Goal: Task Accomplishment & Management: Manage account settings

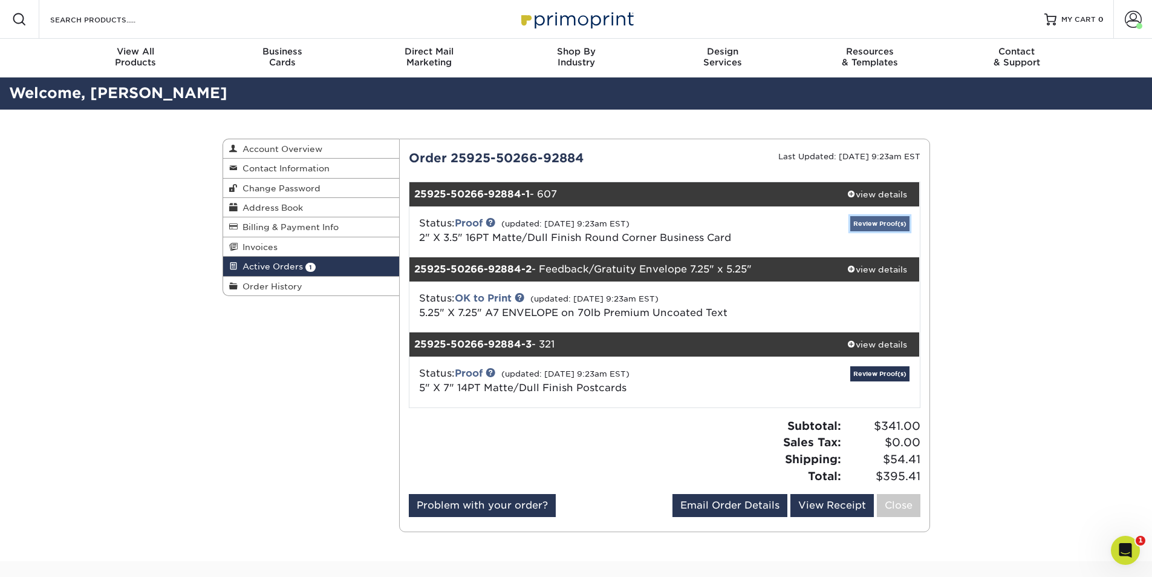
click at [867, 220] on link "Review Proof(s)" at bounding box center [880, 223] width 59 height 15
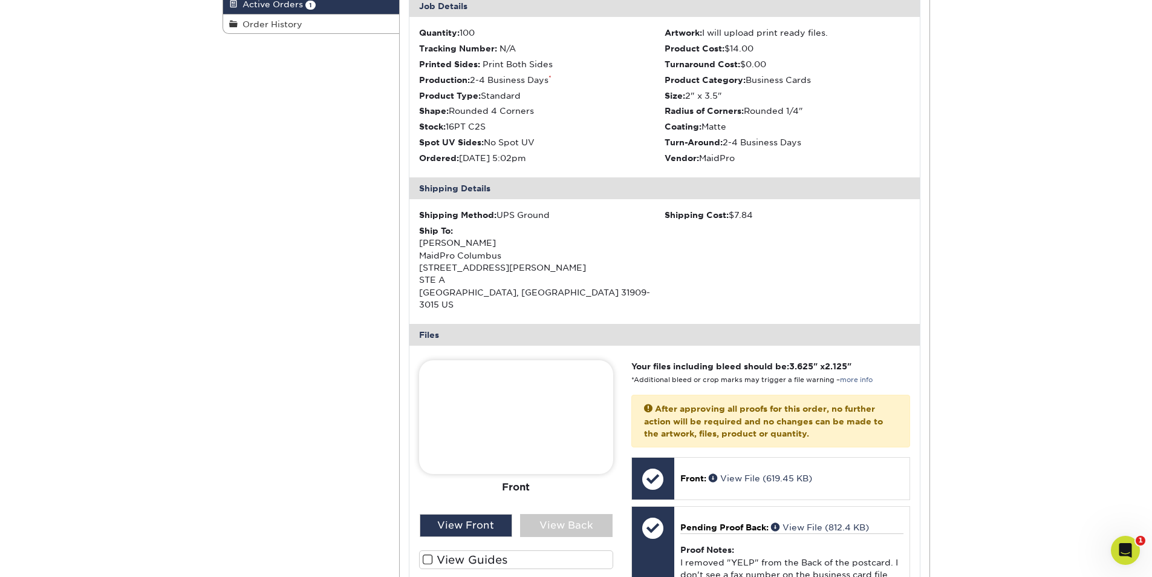
scroll to position [524, 0]
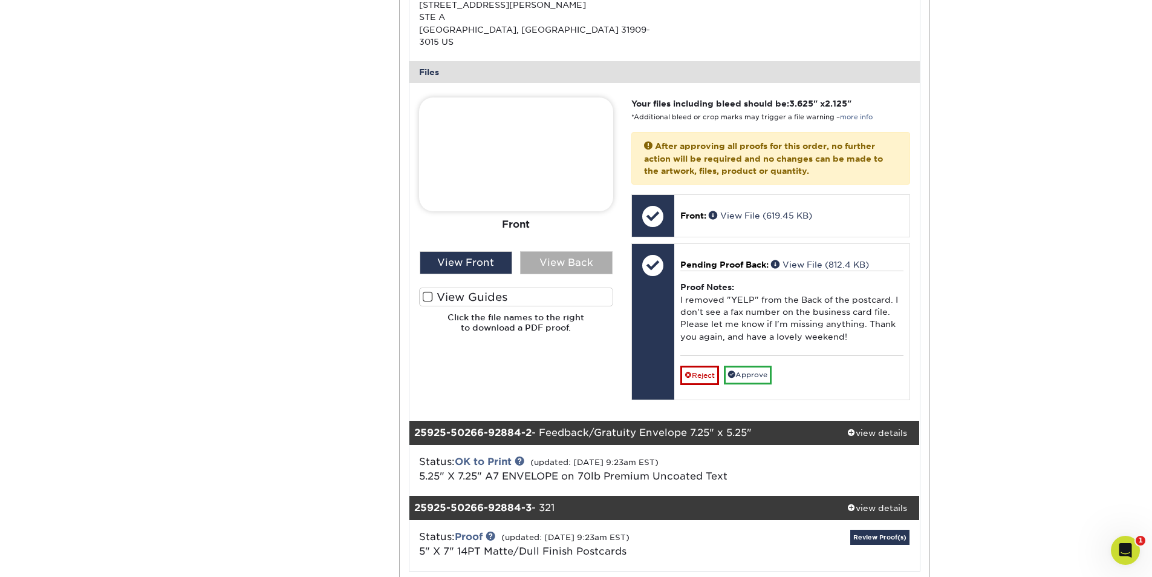
click at [561, 253] on div "View Back" at bounding box center [566, 262] width 93 height 23
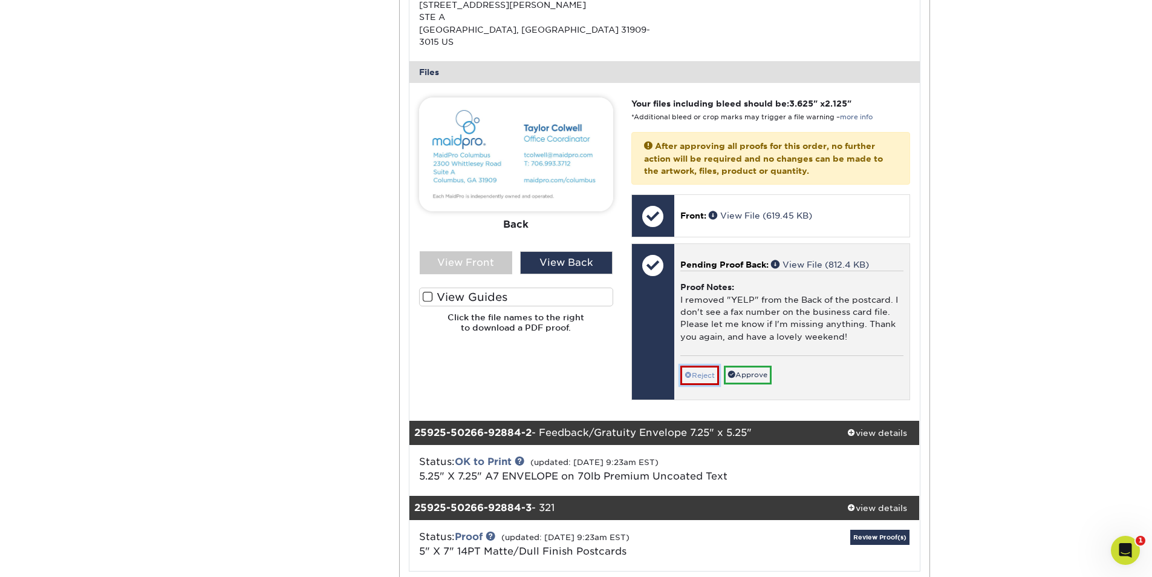
click at [696, 365] on link "Reject" at bounding box center [700, 374] width 39 height 19
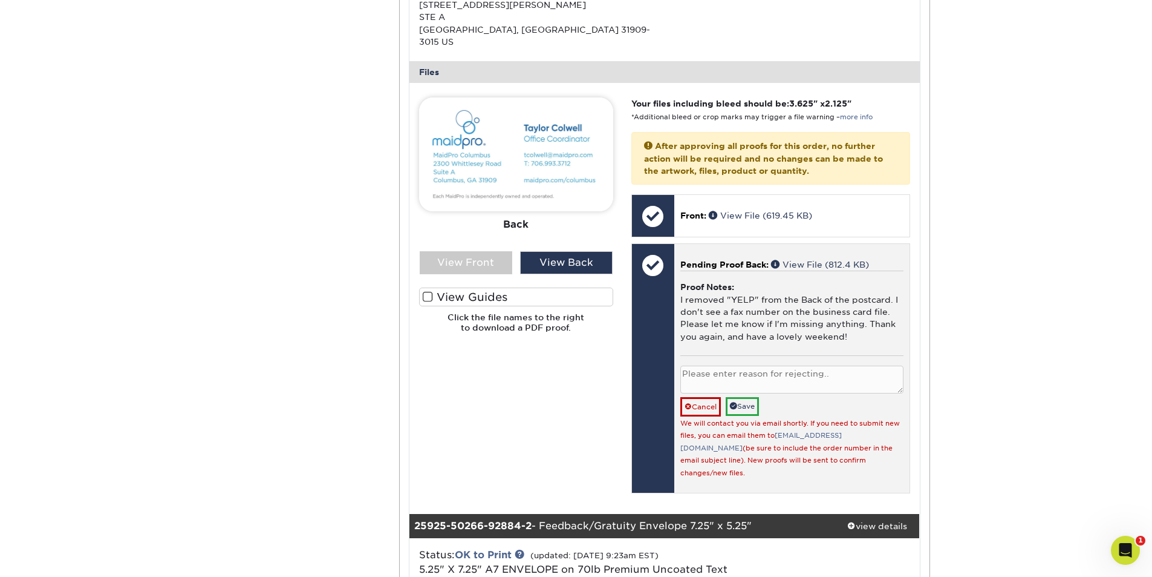
click at [698, 366] on textarea at bounding box center [792, 379] width 223 height 28
type textarea "Please move up the [DOMAIN_NAME][URL] so there won't be a space under the phone…"
click at [750, 397] on link "Save" at bounding box center [742, 406] width 33 height 19
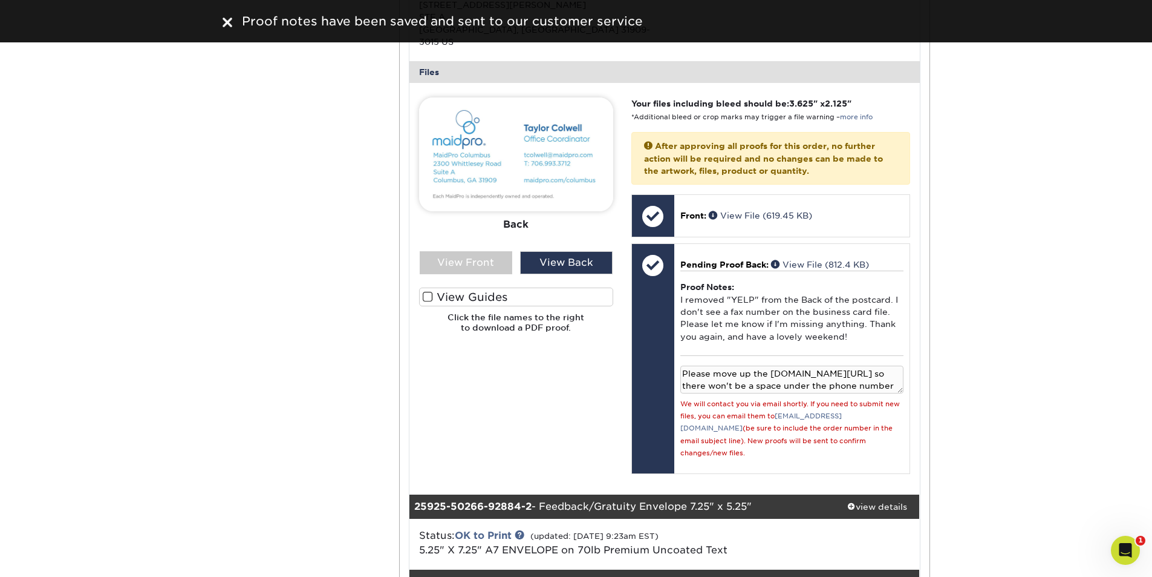
scroll to position [786, 0]
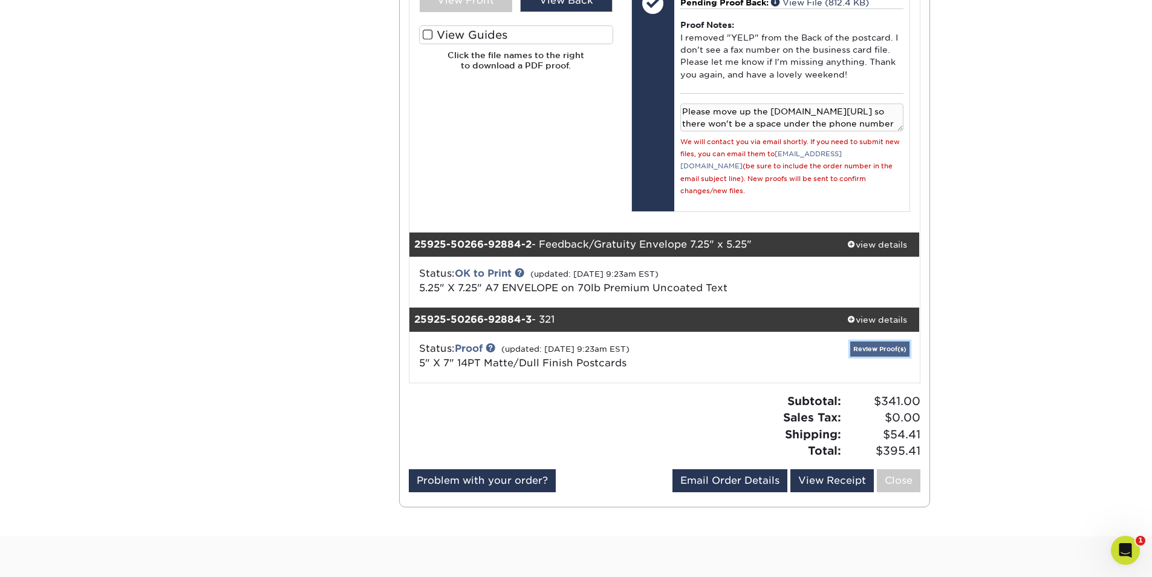
click at [875, 341] on link "Review Proof(s)" at bounding box center [880, 348] width 59 height 15
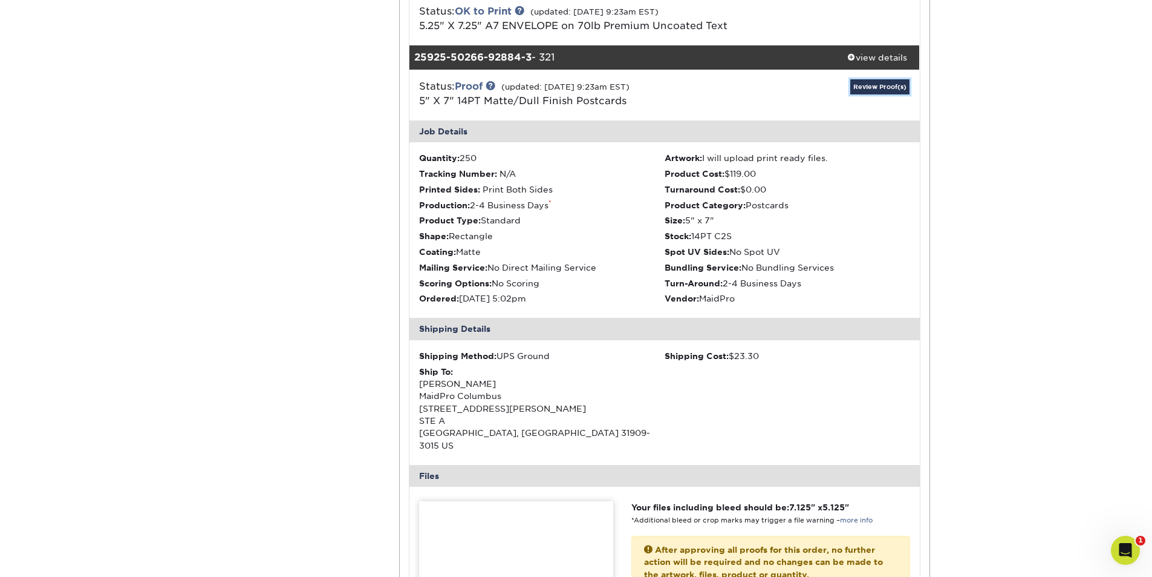
scroll to position [1311, 0]
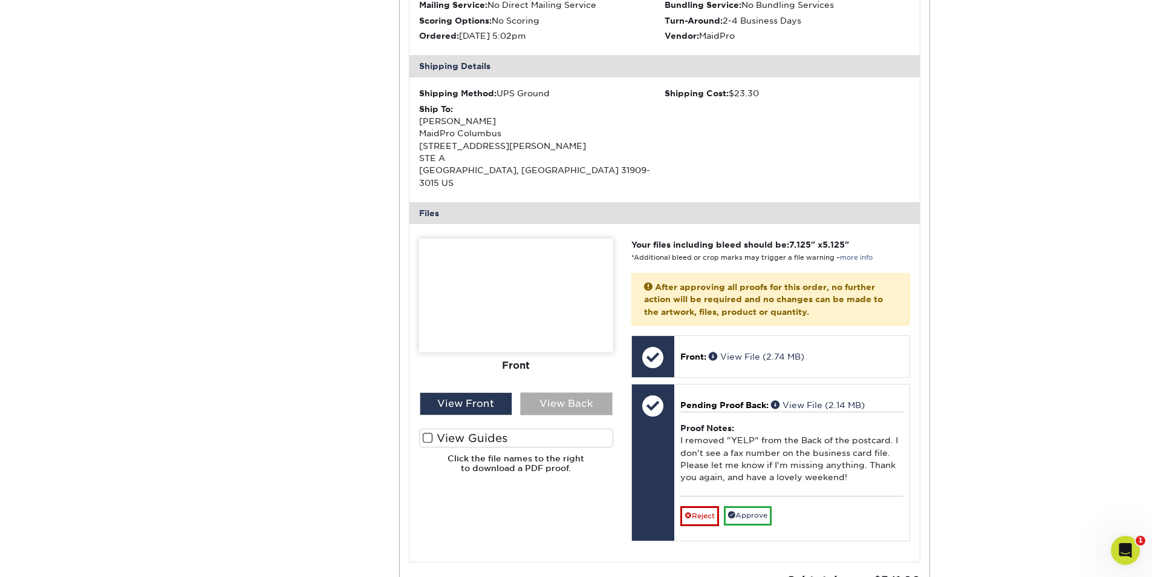
click at [564, 392] on div "View Back" at bounding box center [566, 403] width 93 height 23
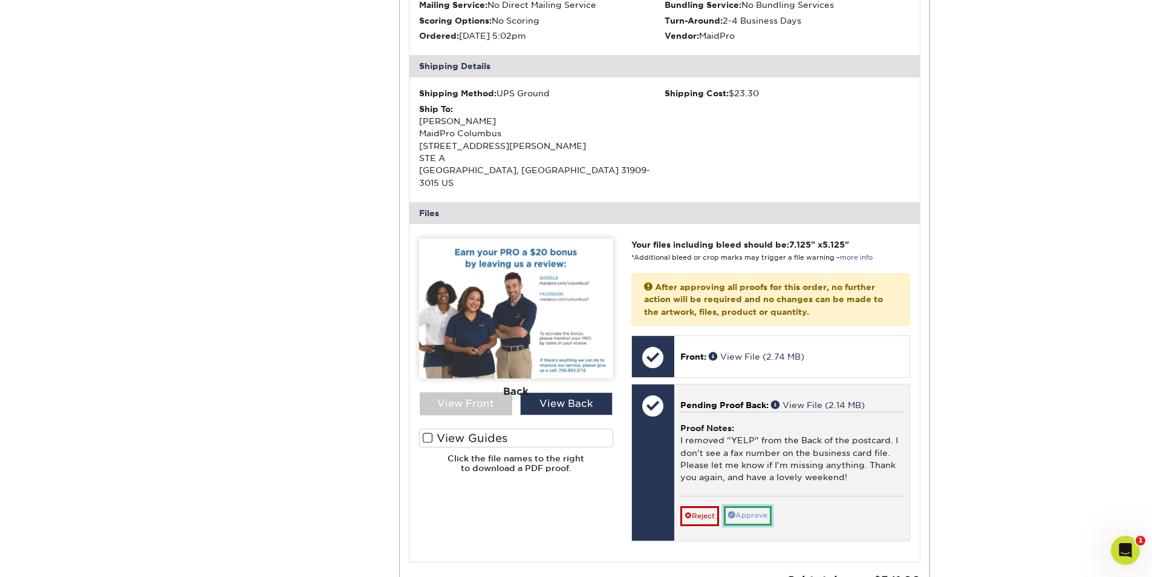
click at [759, 506] on link "Approve" at bounding box center [748, 515] width 48 height 19
